Goal: Transaction & Acquisition: Obtain resource

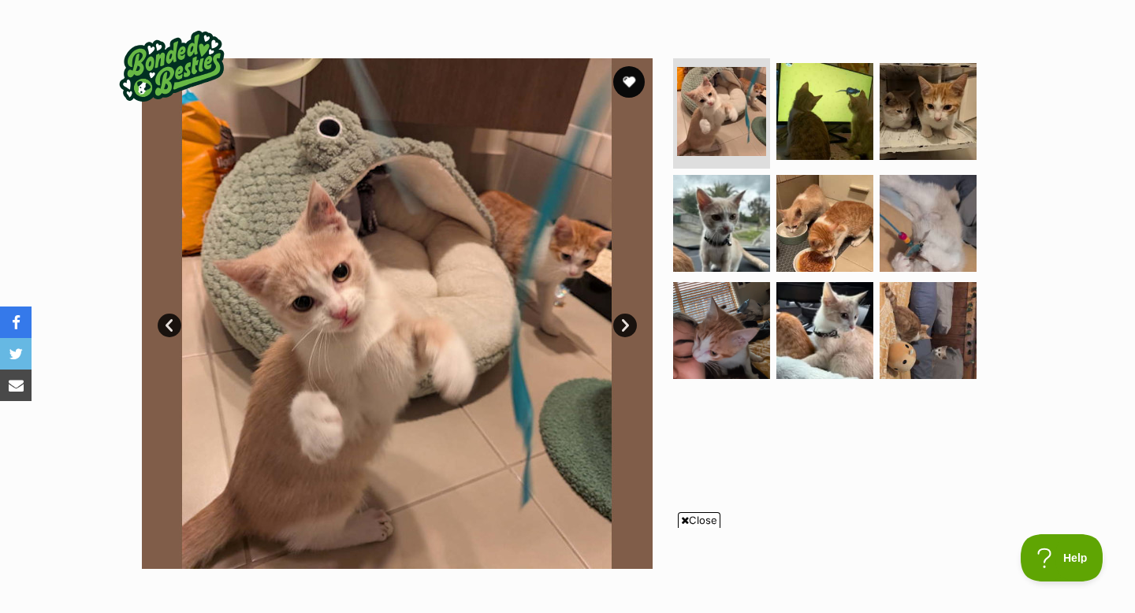
scroll to position [275, 0]
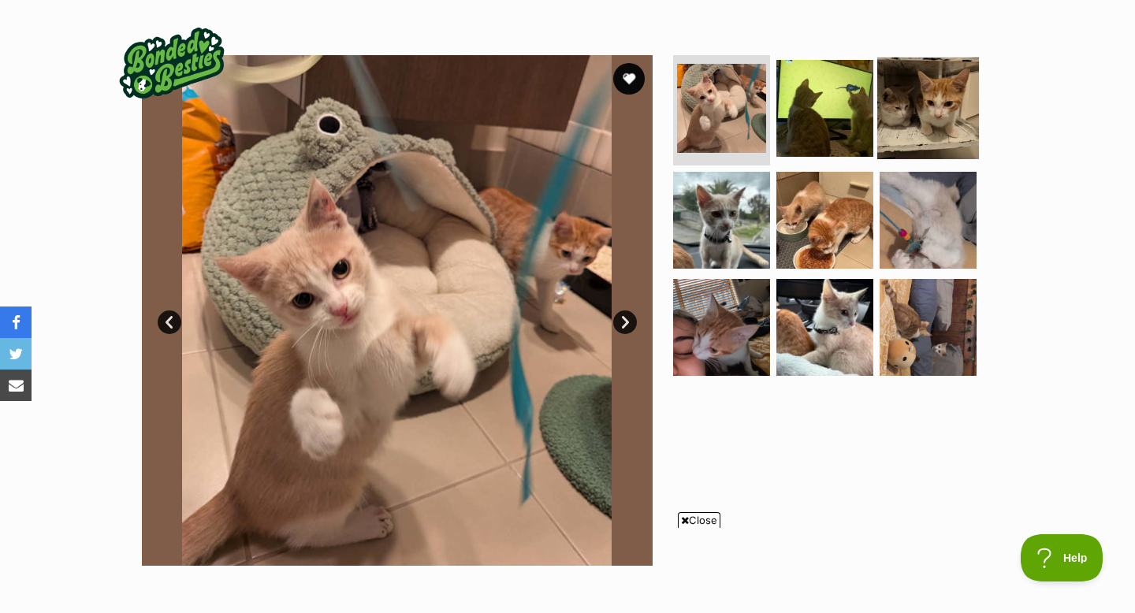
click at [902, 133] on img at bounding box center [928, 109] width 102 height 102
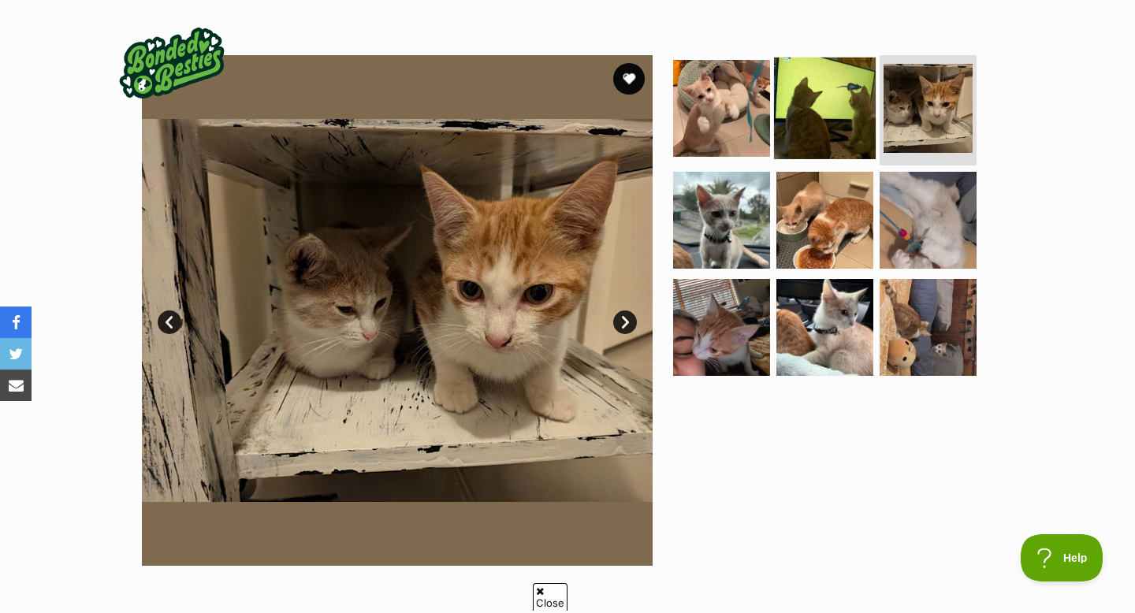
click at [838, 141] on img at bounding box center [825, 109] width 102 height 102
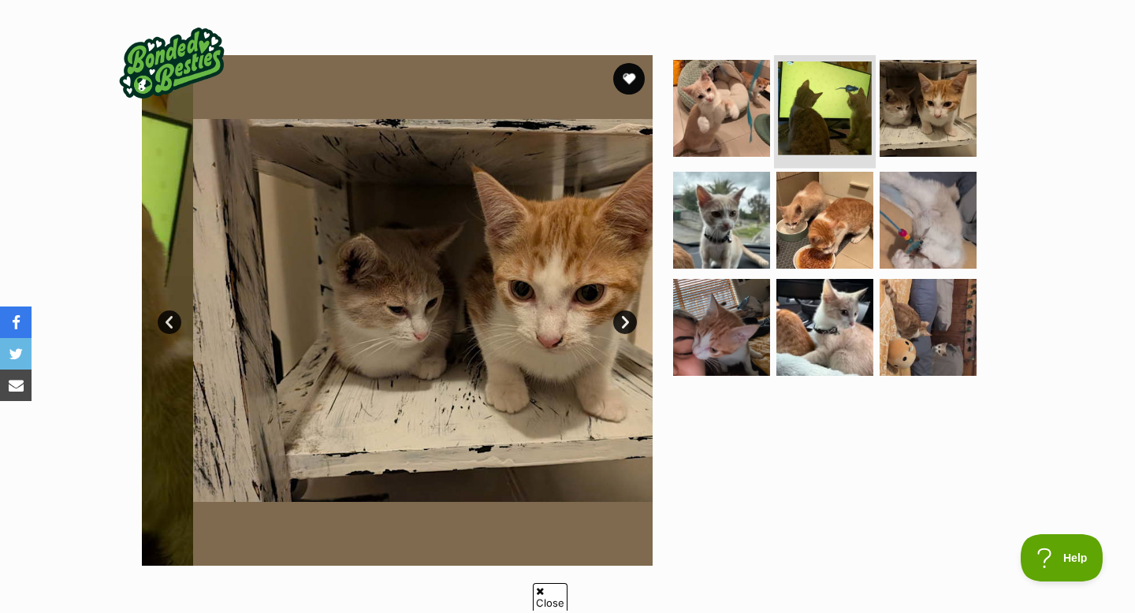
scroll to position [0, 0]
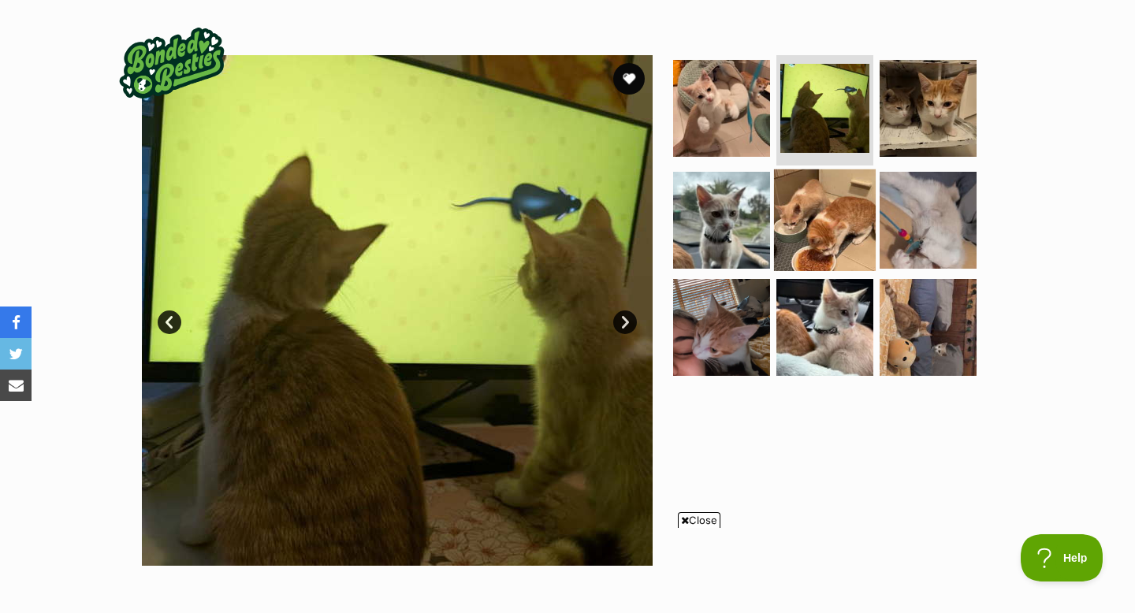
click at [790, 235] on img at bounding box center [825, 220] width 102 height 102
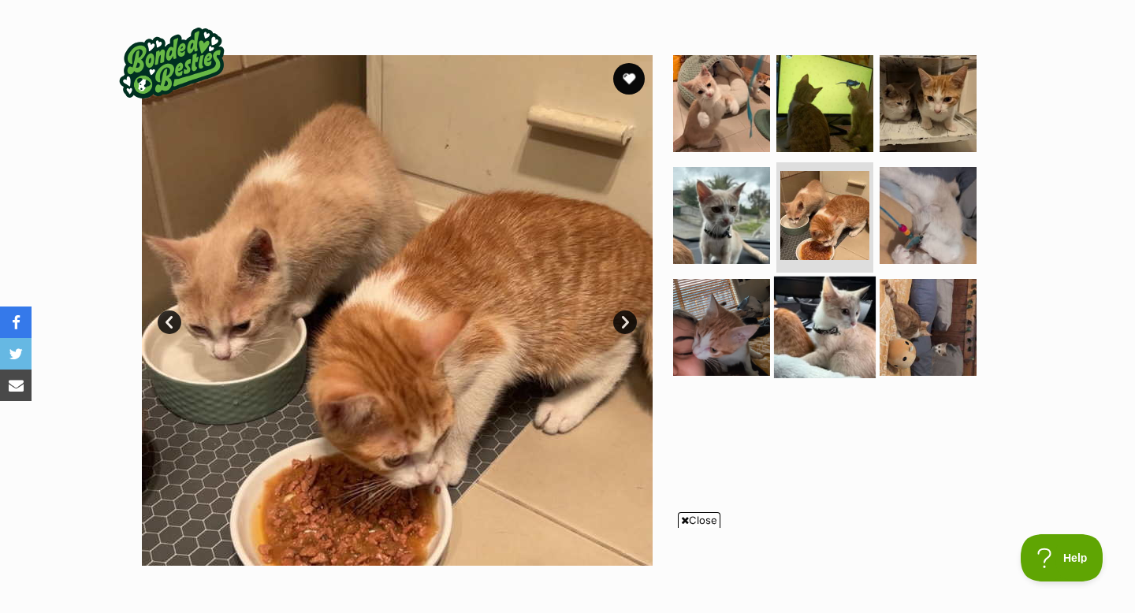
click at [834, 326] on img at bounding box center [825, 328] width 102 height 102
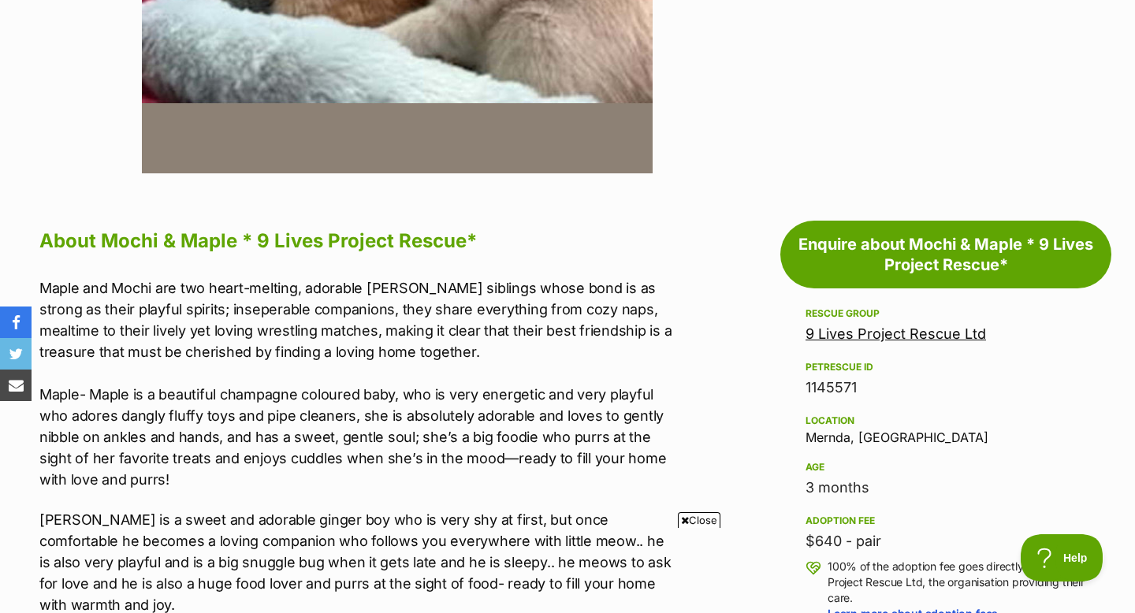
scroll to position [676, 0]
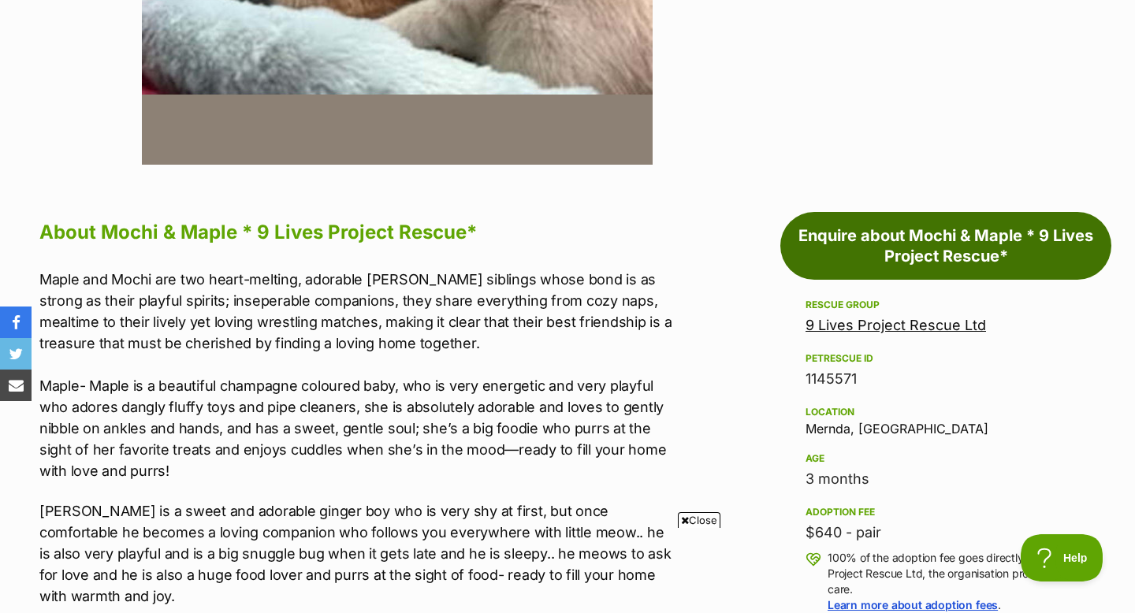
click at [988, 264] on link "Enquire about Mochi & Maple * 9 Lives Project Rescue*" at bounding box center [945, 246] width 331 height 68
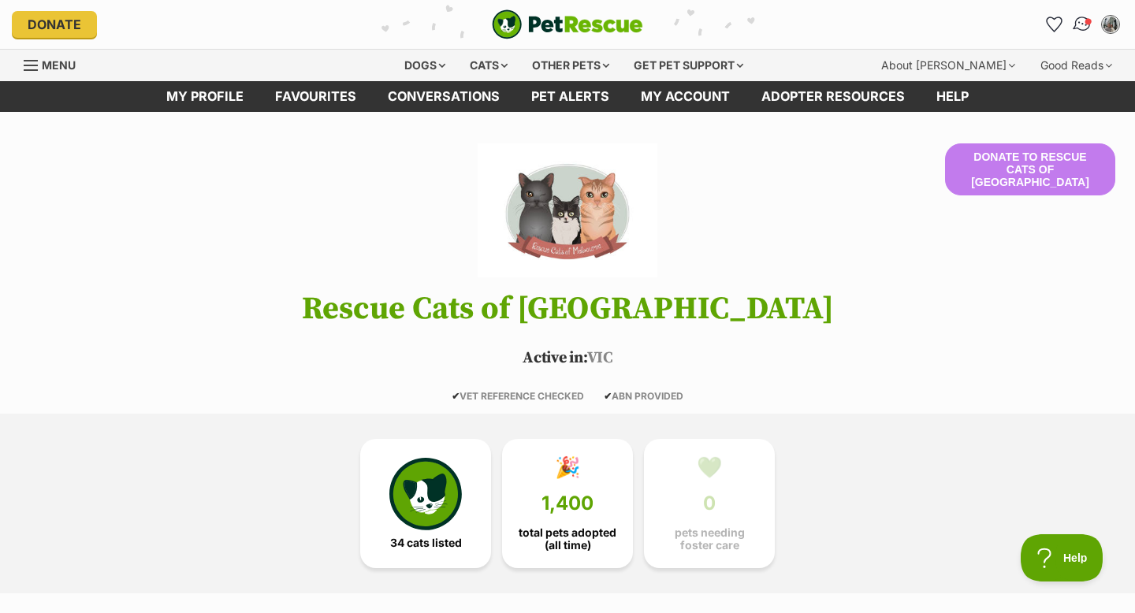
click at [1075, 31] on img "Conversations" at bounding box center [1082, 24] width 21 height 20
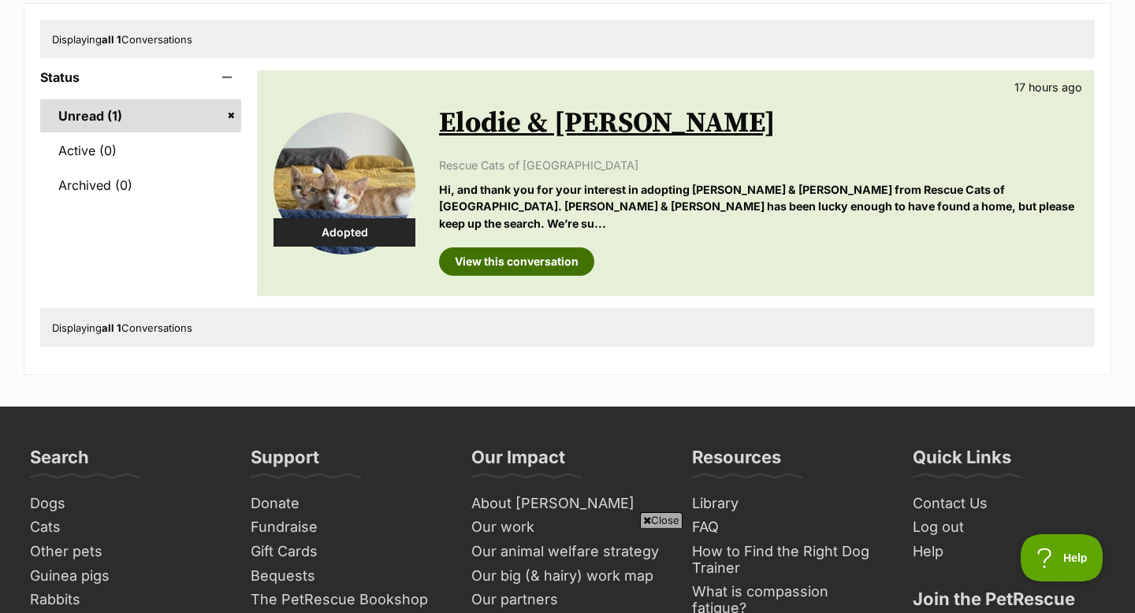
click at [560, 252] on link "View this conversation" at bounding box center [516, 261] width 155 height 28
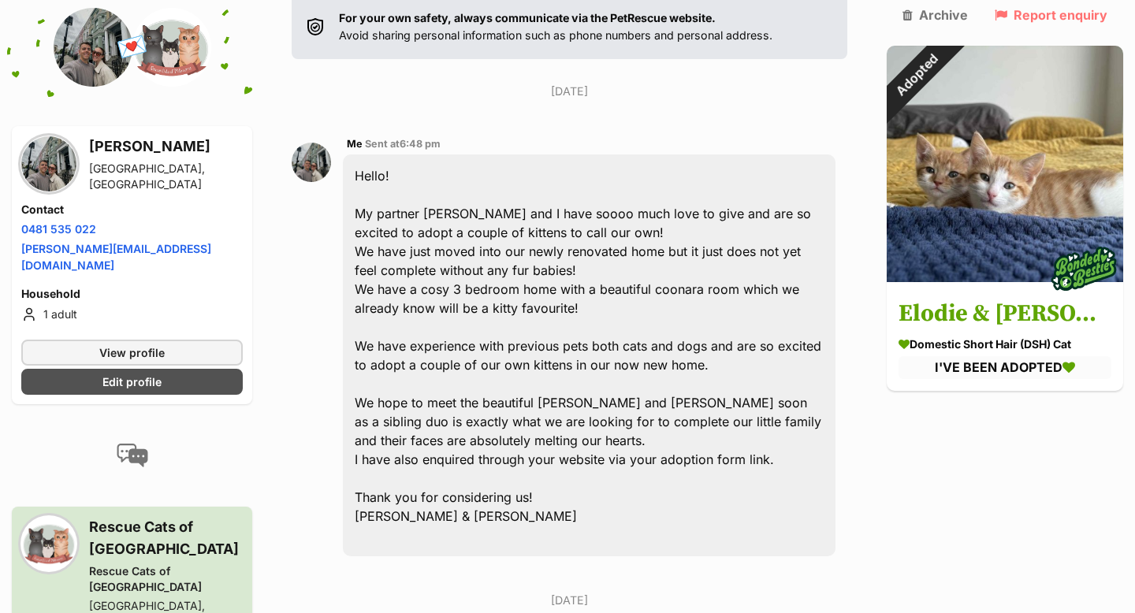
scroll to position [323, 0]
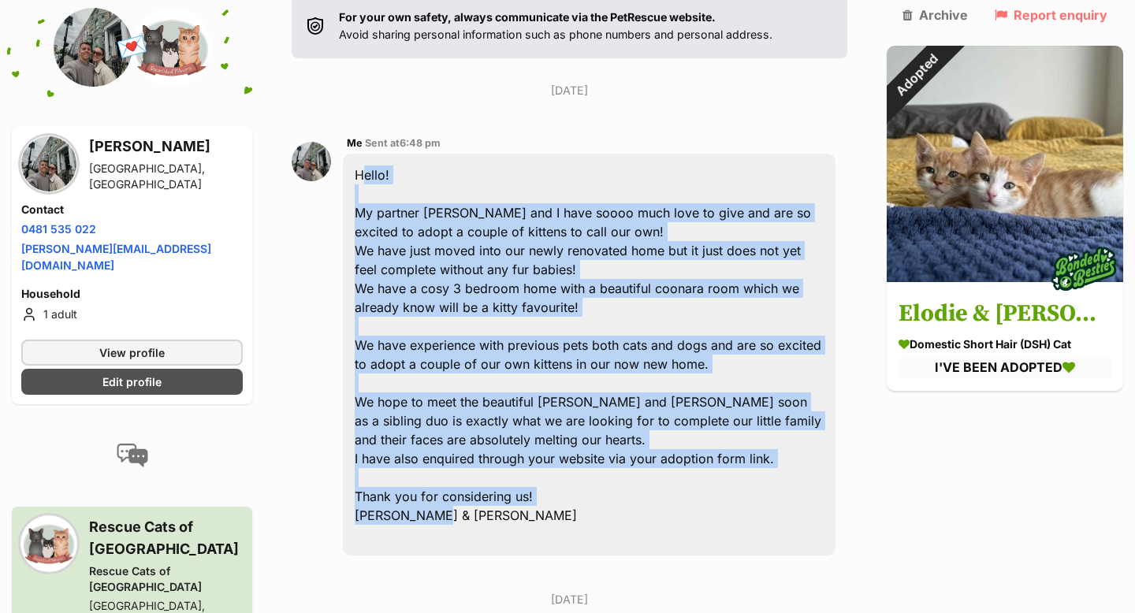
drag, startPoint x: 456, startPoint y: 486, endPoint x: 349, endPoint y: 143, distance: 358.3
click at [349, 143] on div "Me Sent at 6:48 pm Hello! My partner Matt and I have soooo much love to give an…" at bounding box center [570, 344] width 556 height 445
copy div "Hello! My partner Matt and I have soooo much love to give and are so excited to…"
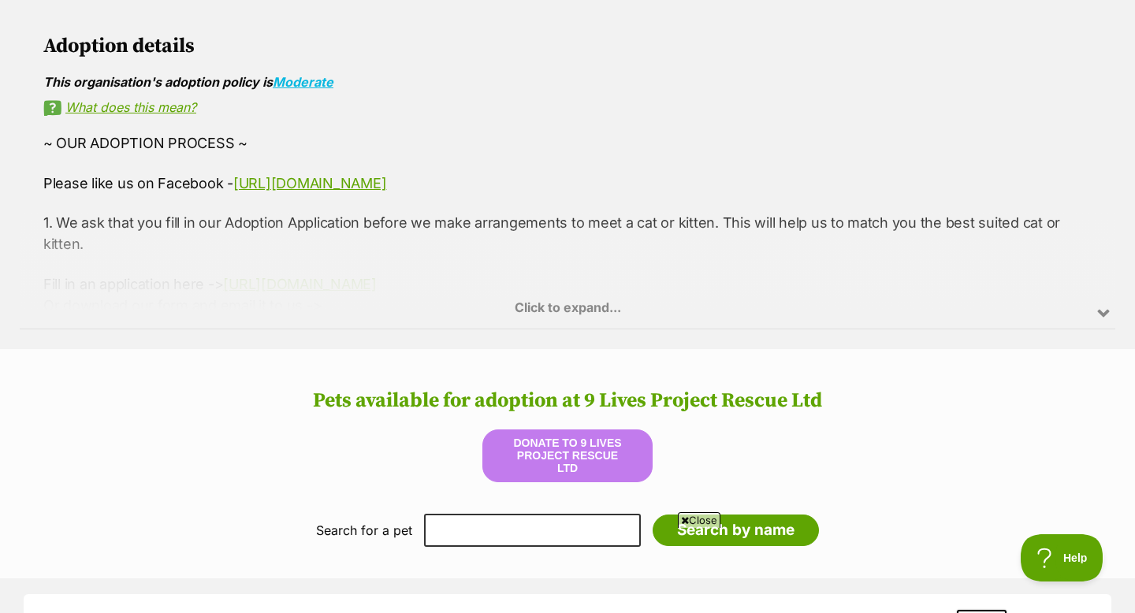
scroll to position [1197, 0]
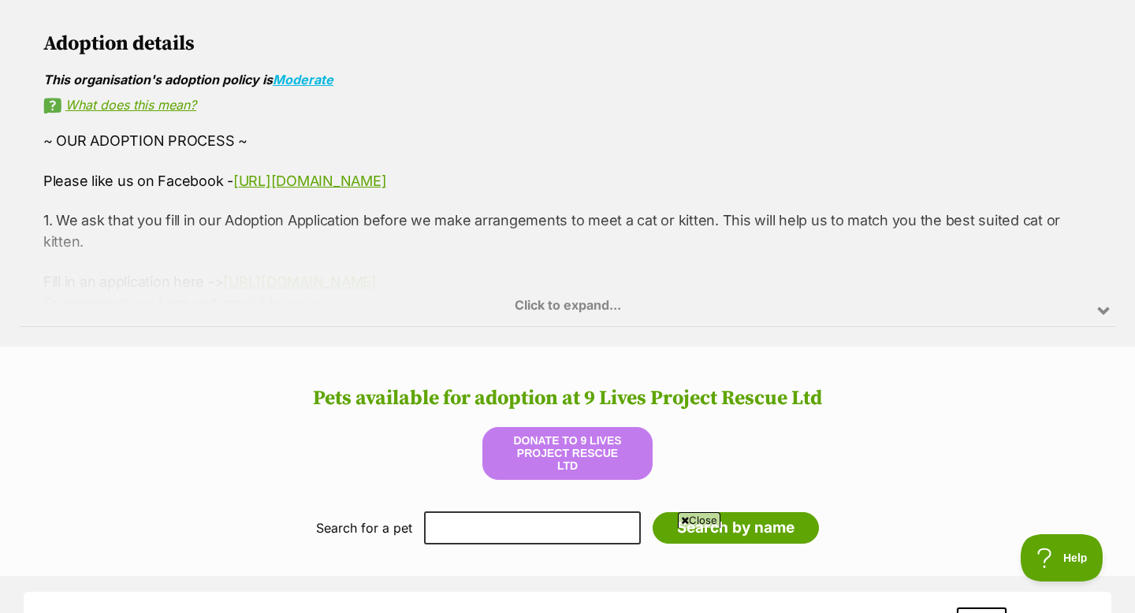
click at [577, 320] on div "Click to expand..." at bounding box center [568, 264] width 1096 height 123
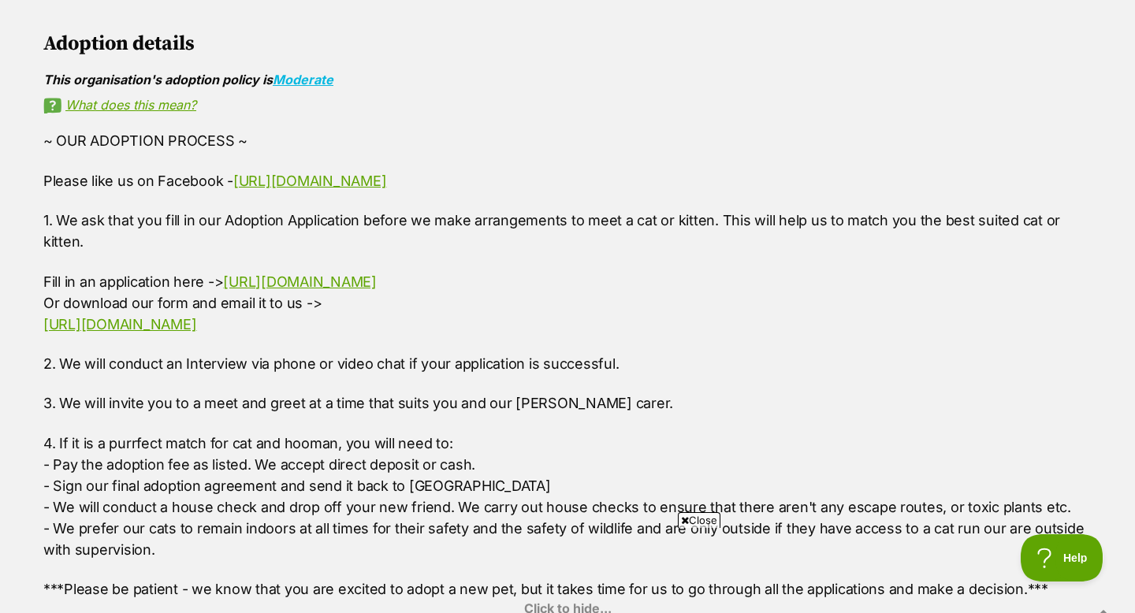
scroll to position [1260, 0]
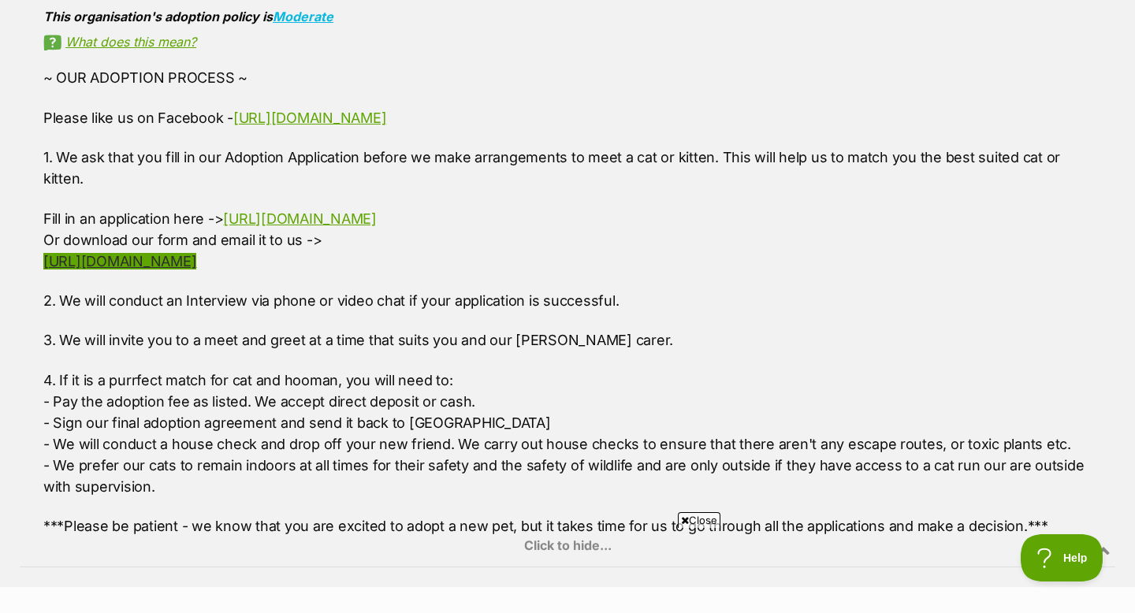
click at [196, 270] on link "[URL][DOMAIN_NAME]" at bounding box center [119, 261] width 153 height 17
click at [196, 266] on link "[URL][DOMAIN_NAME]" at bounding box center [119, 261] width 153 height 17
